Goal: Contribute content

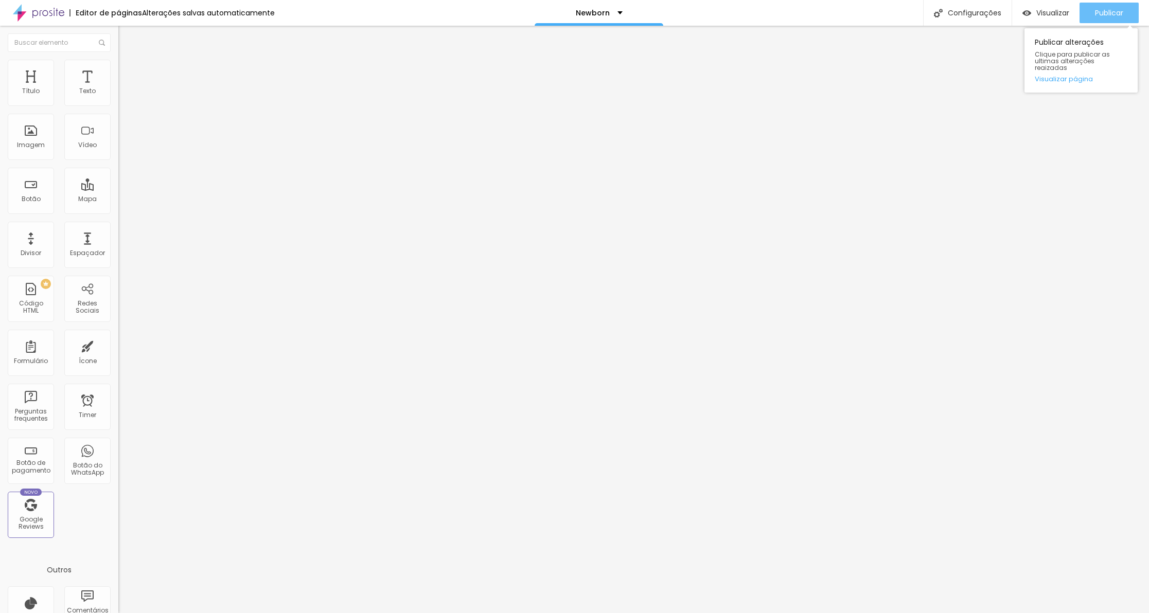
click at [1109, 10] on span "Publicar" at bounding box center [1109, 13] width 28 height 8
click at [1108, 14] on span "Publicar" at bounding box center [1109, 13] width 28 height 8
click at [122, 96] on icon "button" at bounding box center [125, 93] width 6 height 6
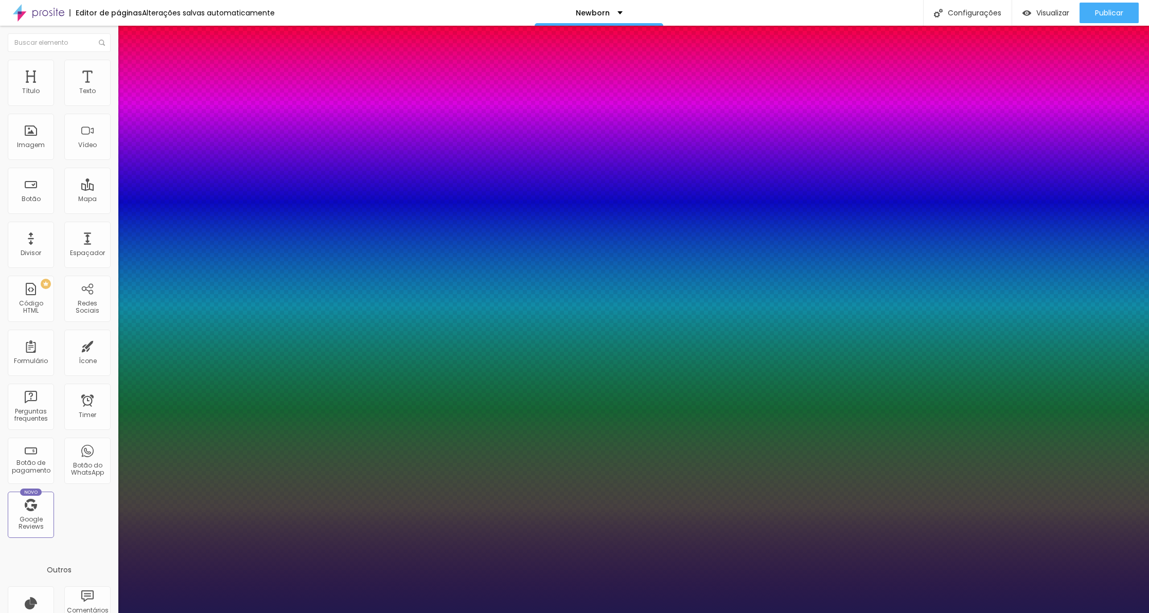
type input "1"
type input "10"
type input "1"
type input "11"
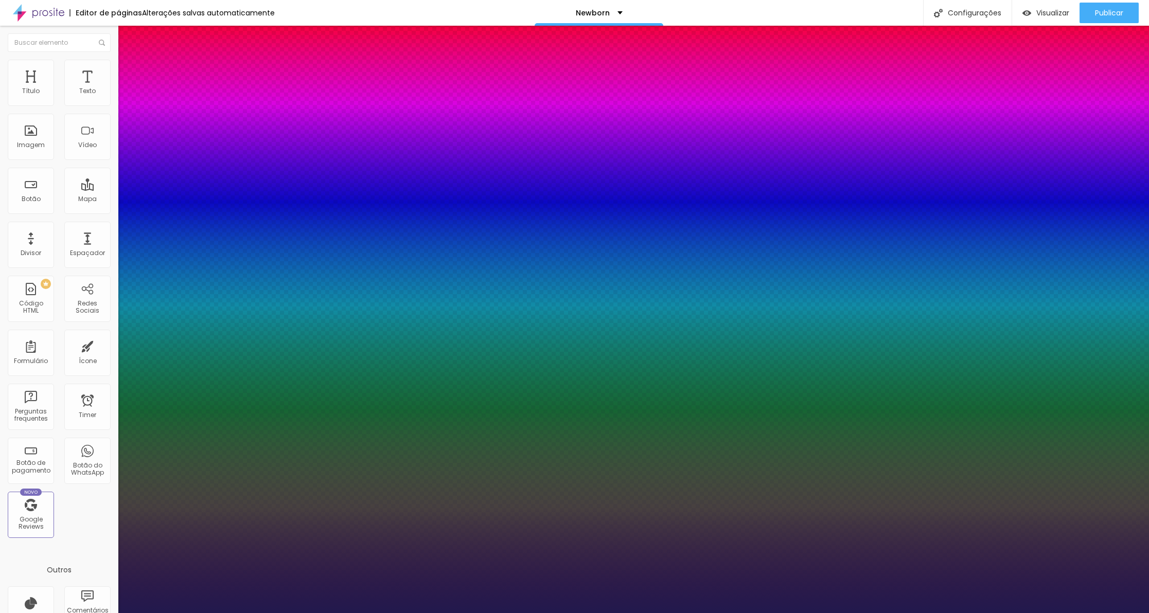
type input "11"
type input "1"
type input "12"
type input "1"
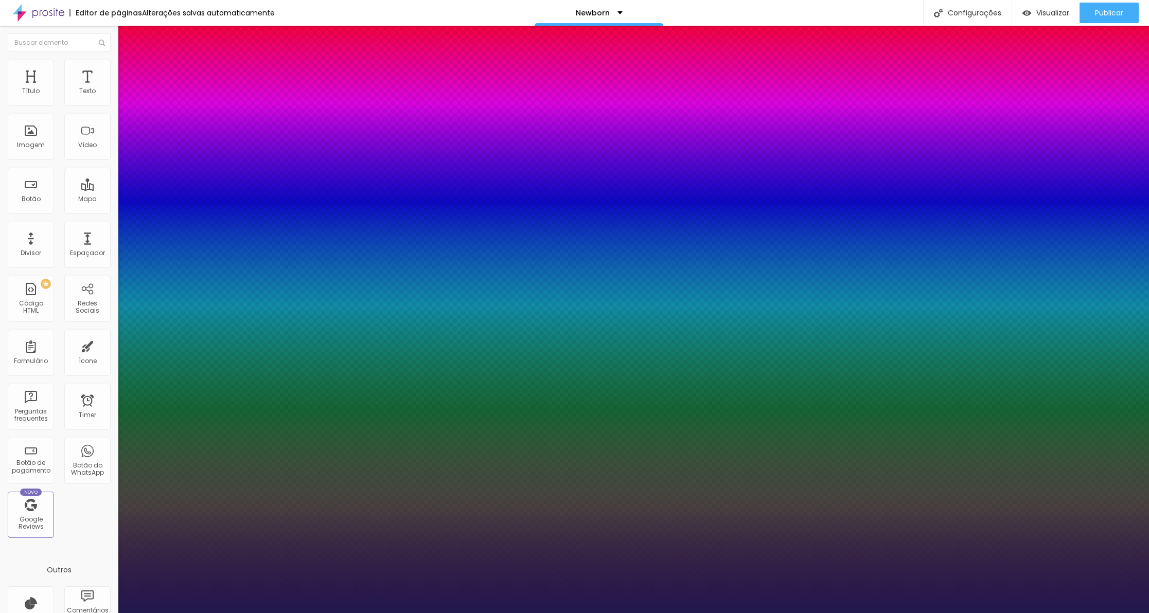
type input "13"
type input "1"
type input "13"
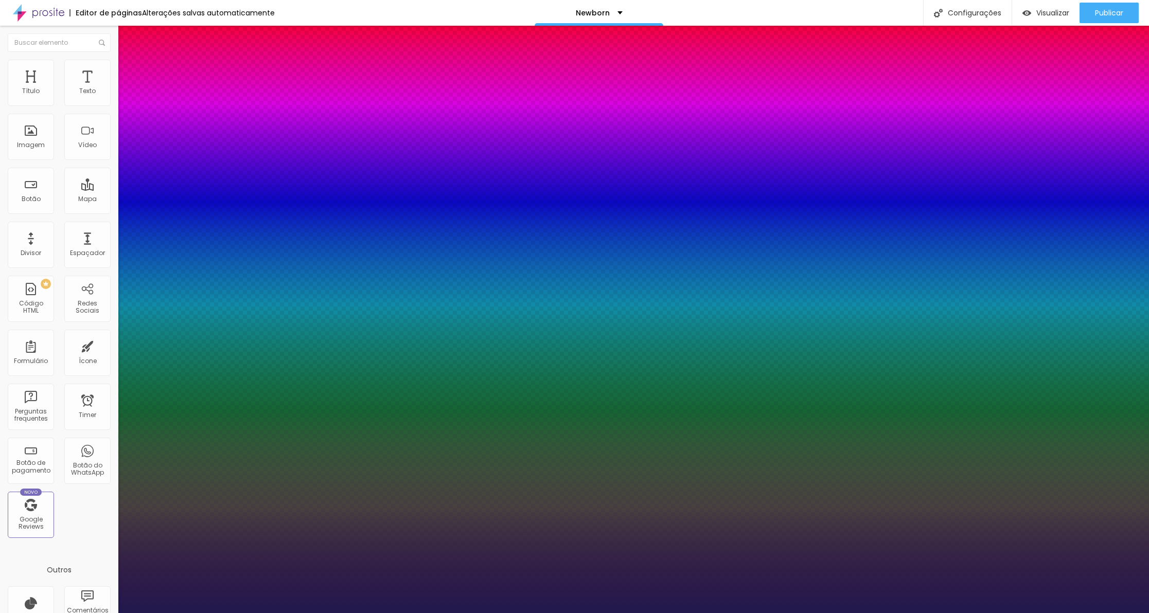
click at [984, 613] on div at bounding box center [574, 613] width 1149 height 0
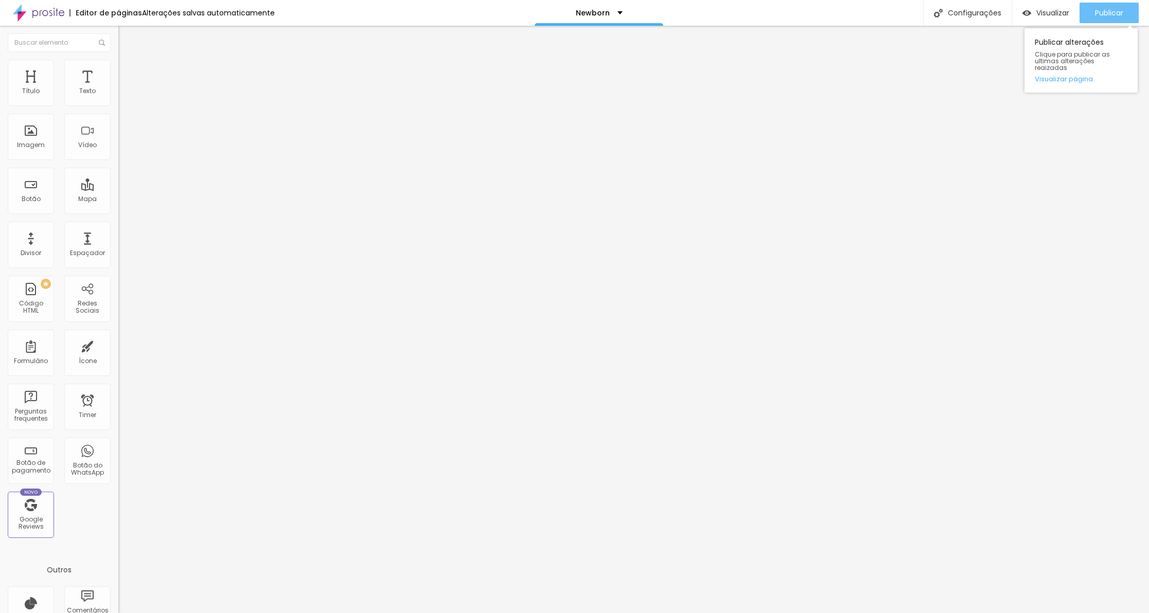
drag, startPoint x: 1090, startPoint y: 8, endPoint x: 1110, endPoint y: 8, distance: 20.6
click at [1091, 8] on button "Publicar" at bounding box center [1109, 13] width 59 height 21
